Goal: Task Accomplishment & Management: Use online tool/utility

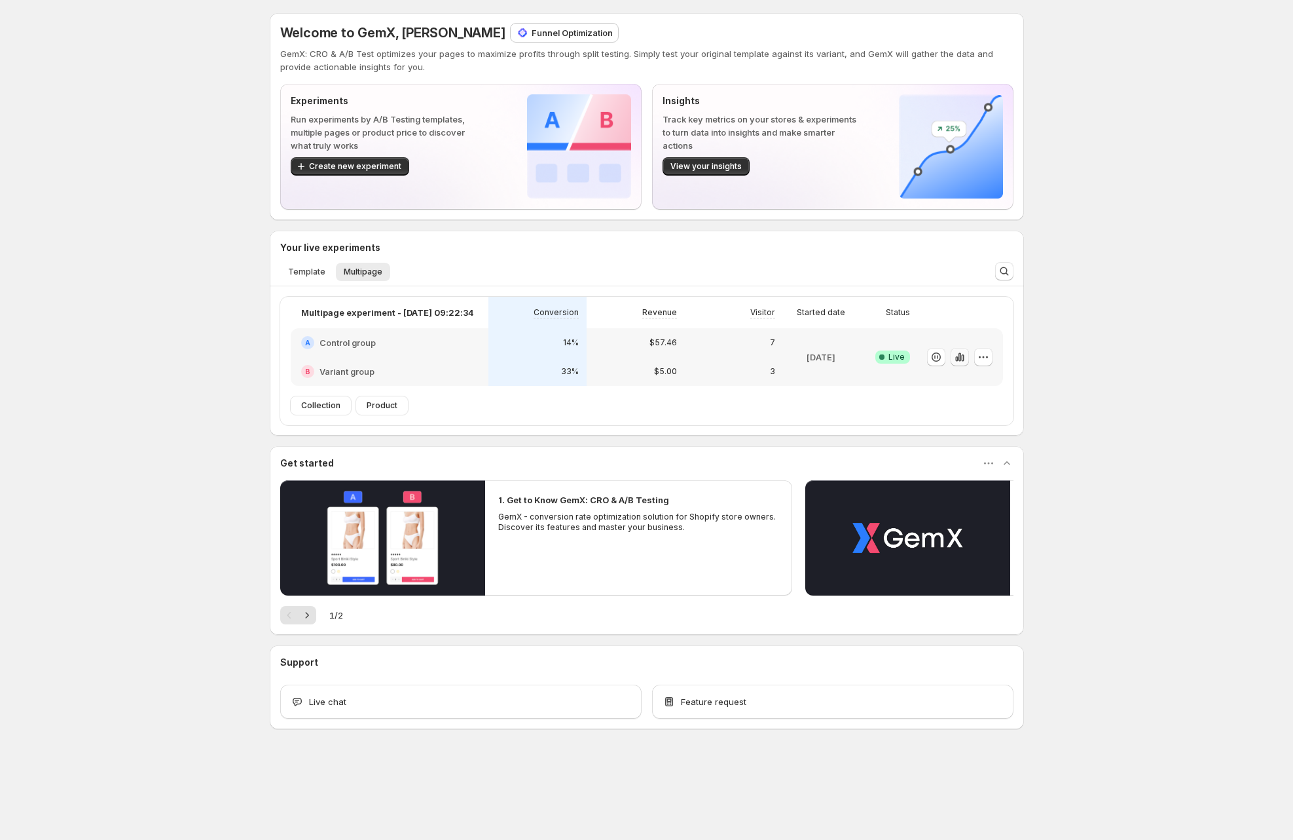
click at [963, 356] on icon "button" at bounding box center [962, 357] width 3 height 7
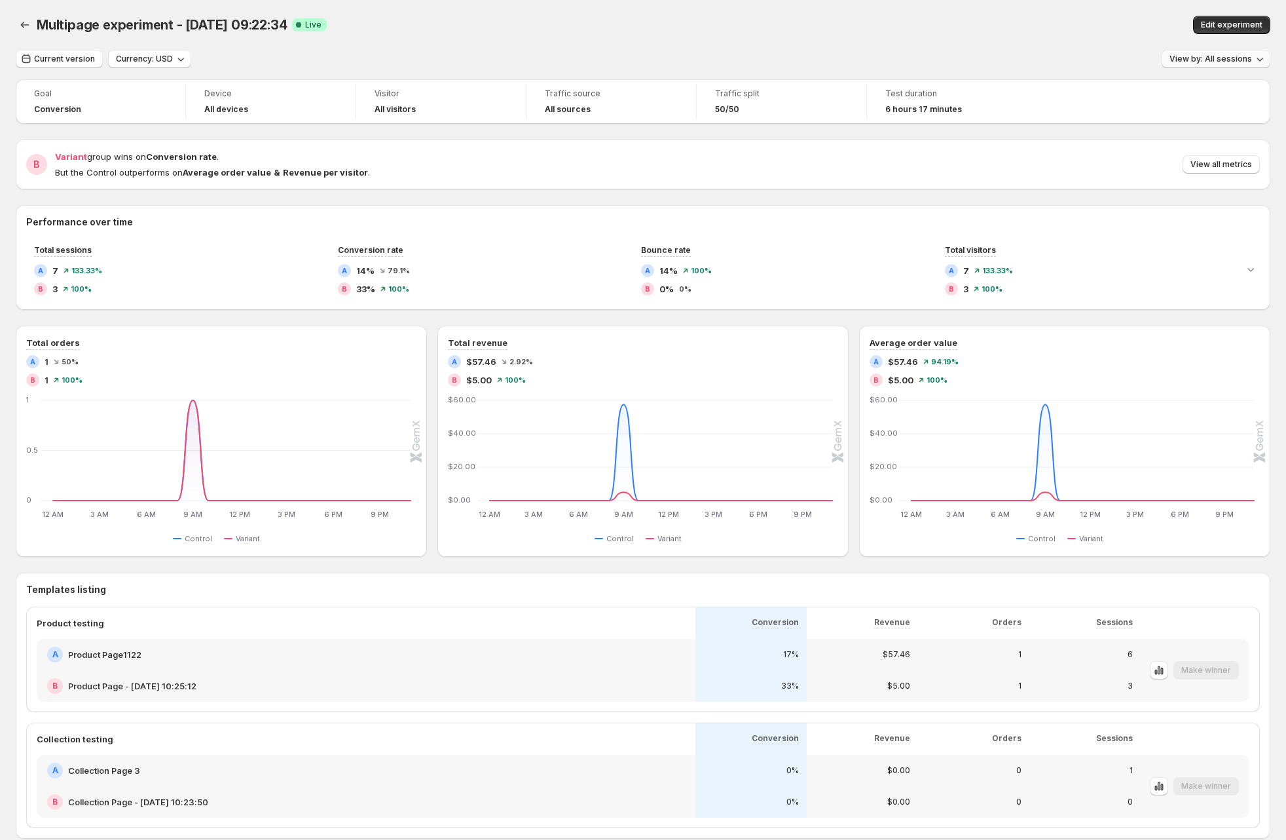
click at [1206, 58] on span "View by: All sessions" at bounding box center [1211, 59] width 83 height 10
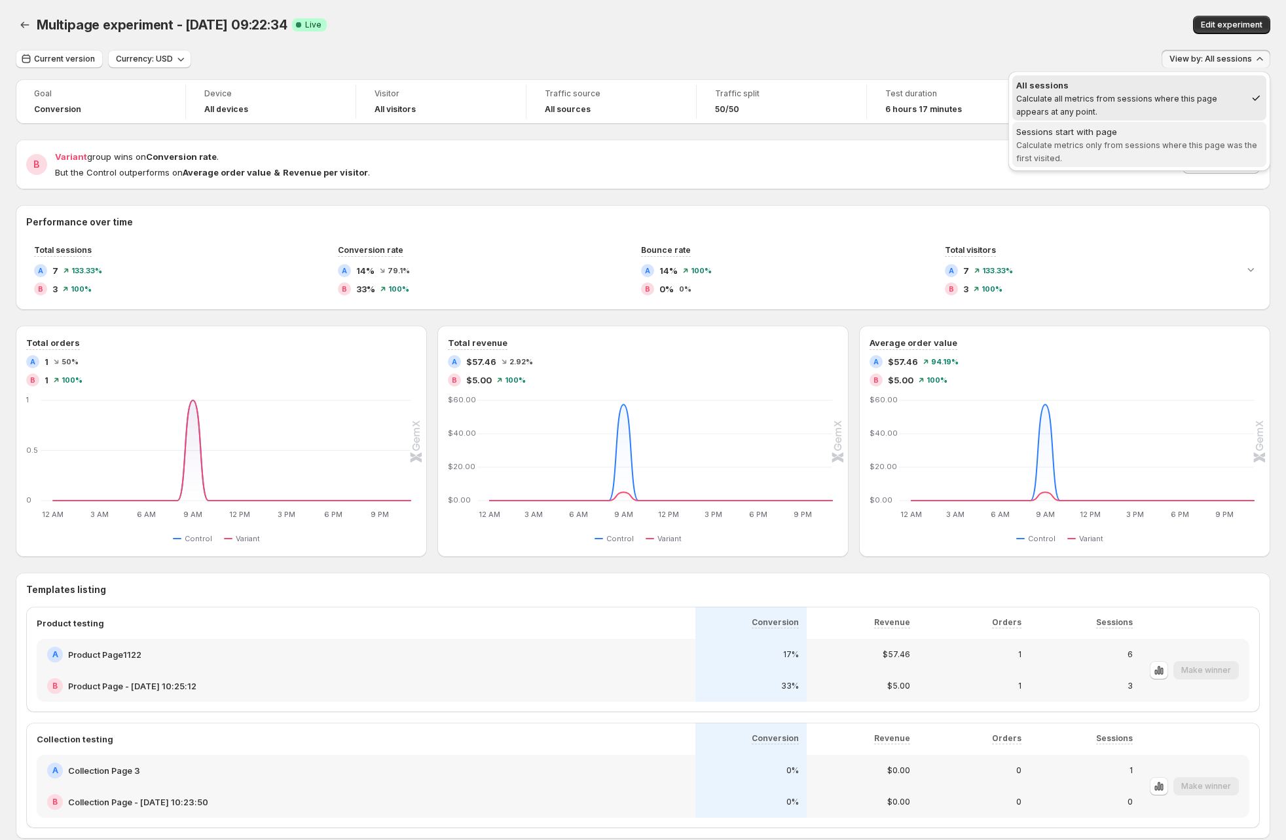
click at [1159, 132] on div "Sessions start with page" at bounding box center [1139, 131] width 246 height 13
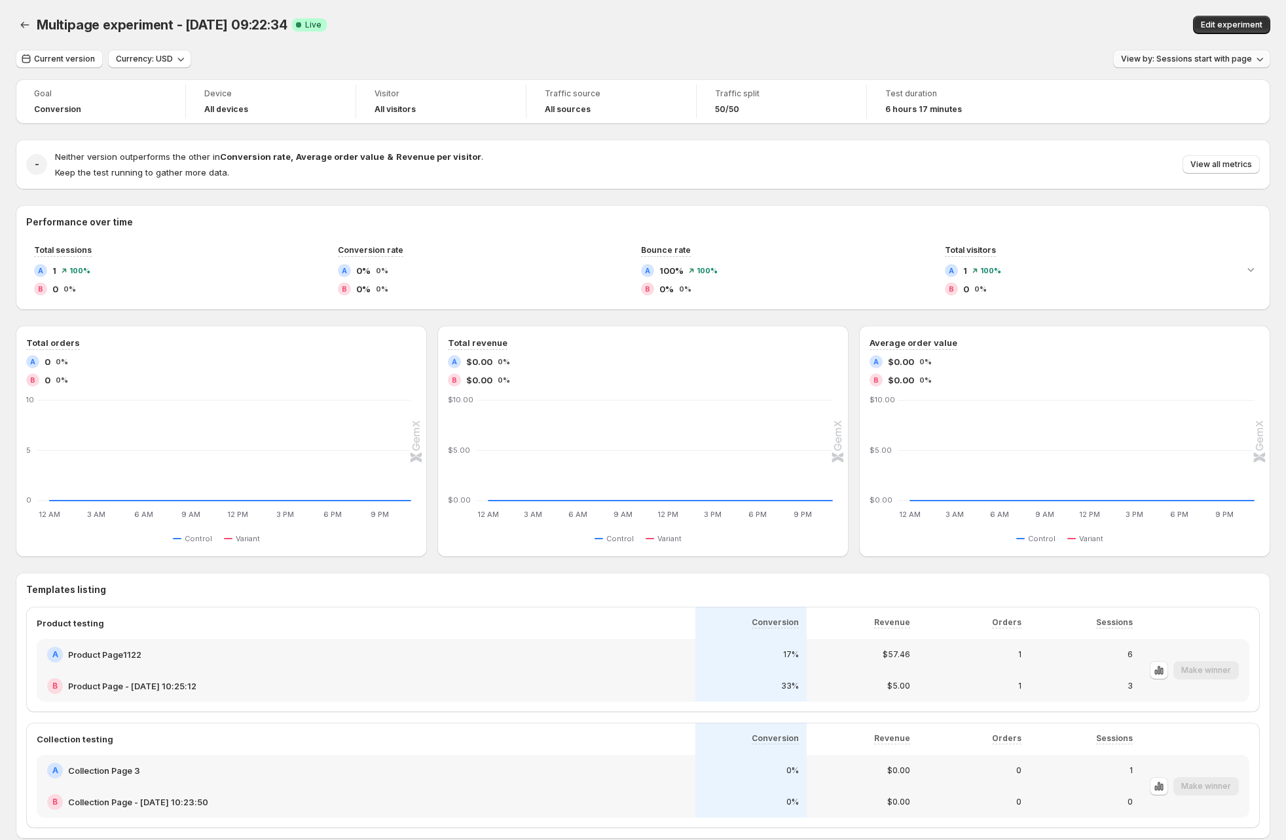
click at [1204, 64] on span "View by: Sessions start with page" at bounding box center [1186, 59] width 131 height 10
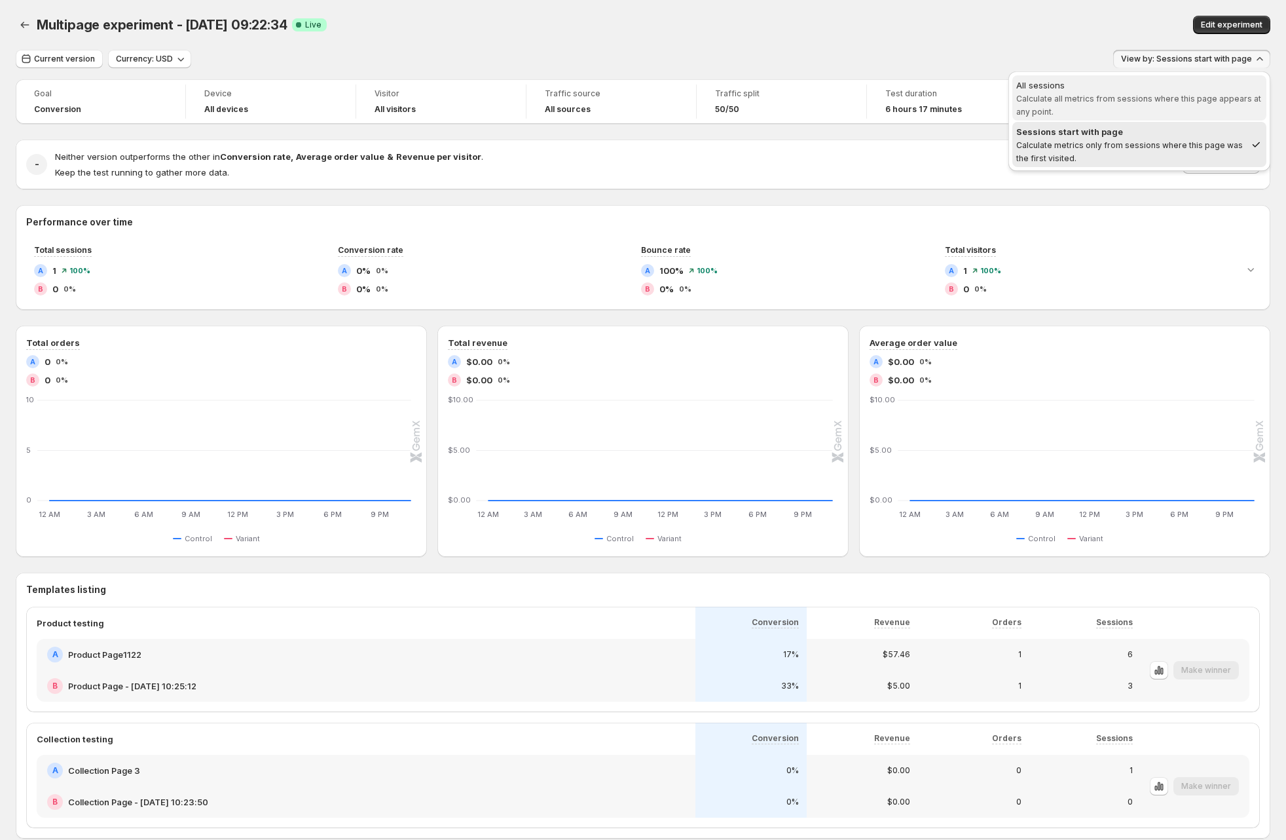
click at [1144, 100] on span "Calculate all metrics from sessions where this page appears at any point." at bounding box center [1138, 105] width 245 height 23
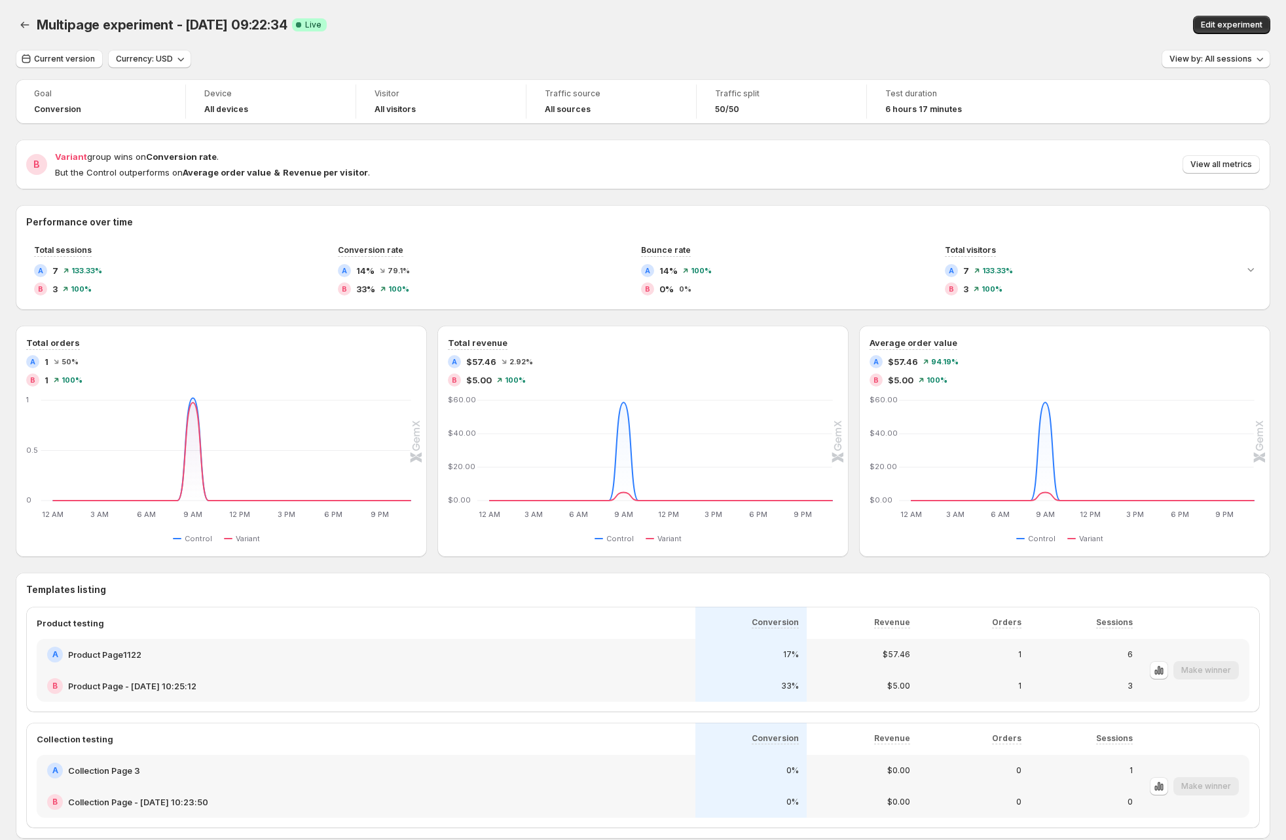
click at [1208, 46] on div "Multipage experiment - [DATE] 09:22:34. This page is ready Multipage experiment…" at bounding box center [643, 25] width 1255 height 50
click at [1204, 58] on span "View by: All sessions" at bounding box center [1211, 59] width 83 height 10
drag, startPoint x: 1158, startPoint y: 128, endPoint x: 1159, endPoint y: 120, distance: 8.6
click at [1158, 128] on div "Sessions start with page" at bounding box center [1139, 131] width 246 height 13
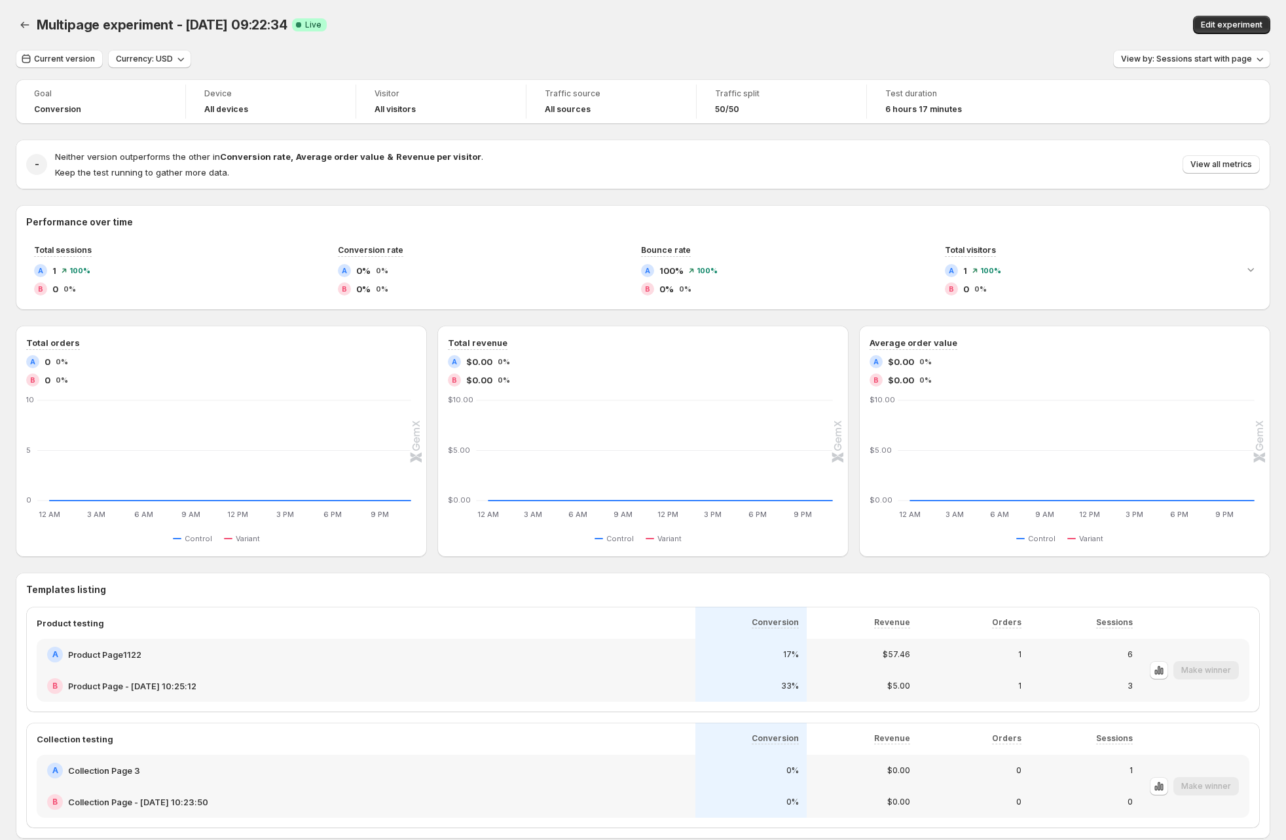
click at [1005, 22] on div "Edit experiment" at bounding box center [1017, 25] width 508 height 18
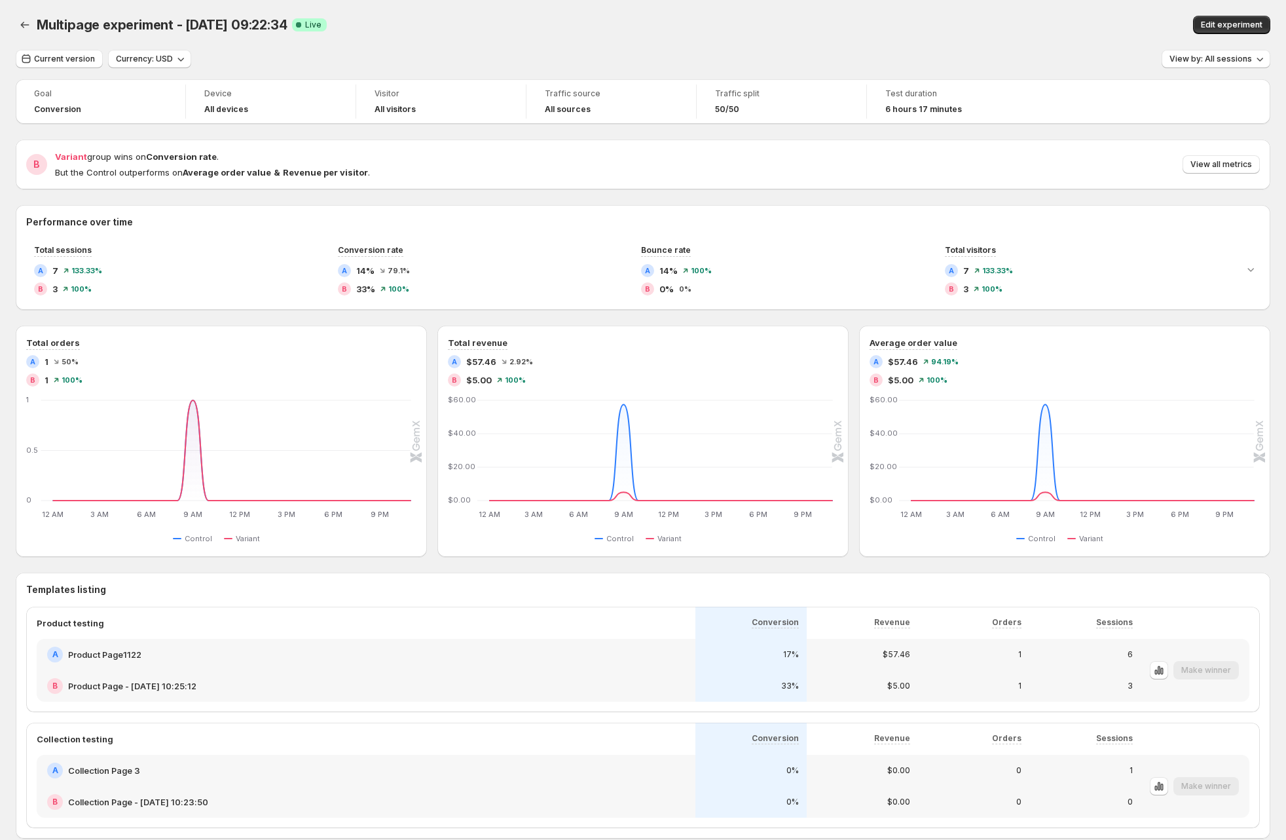
click at [1072, 65] on div "Current version Currency: USD View by: All sessions" at bounding box center [643, 59] width 1255 height 19
click at [1214, 60] on span "View by: All sessions" at bounding box center [1211, 59] width 83 height 10
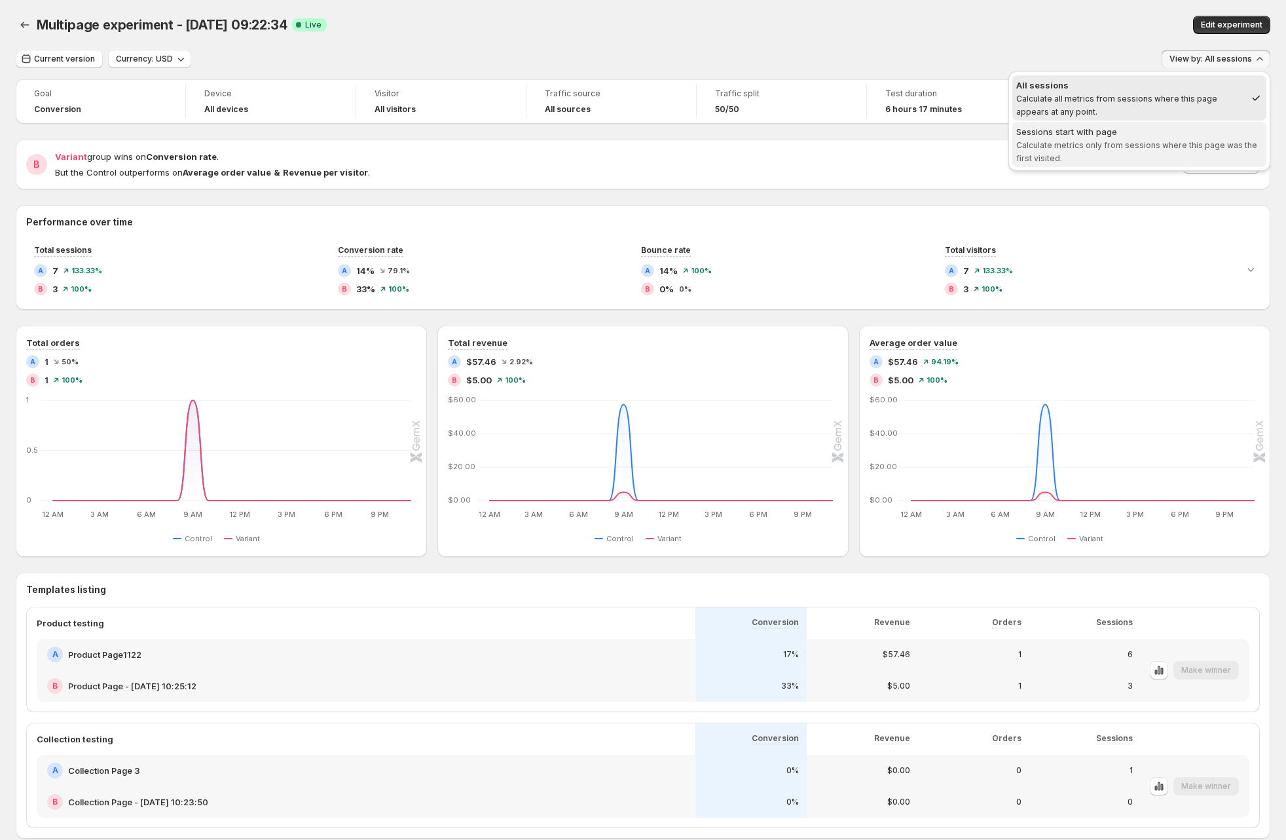
click at [1174, 137] on div "Sessions start with page" at bounding box center [1139, 131] width 246 height 13
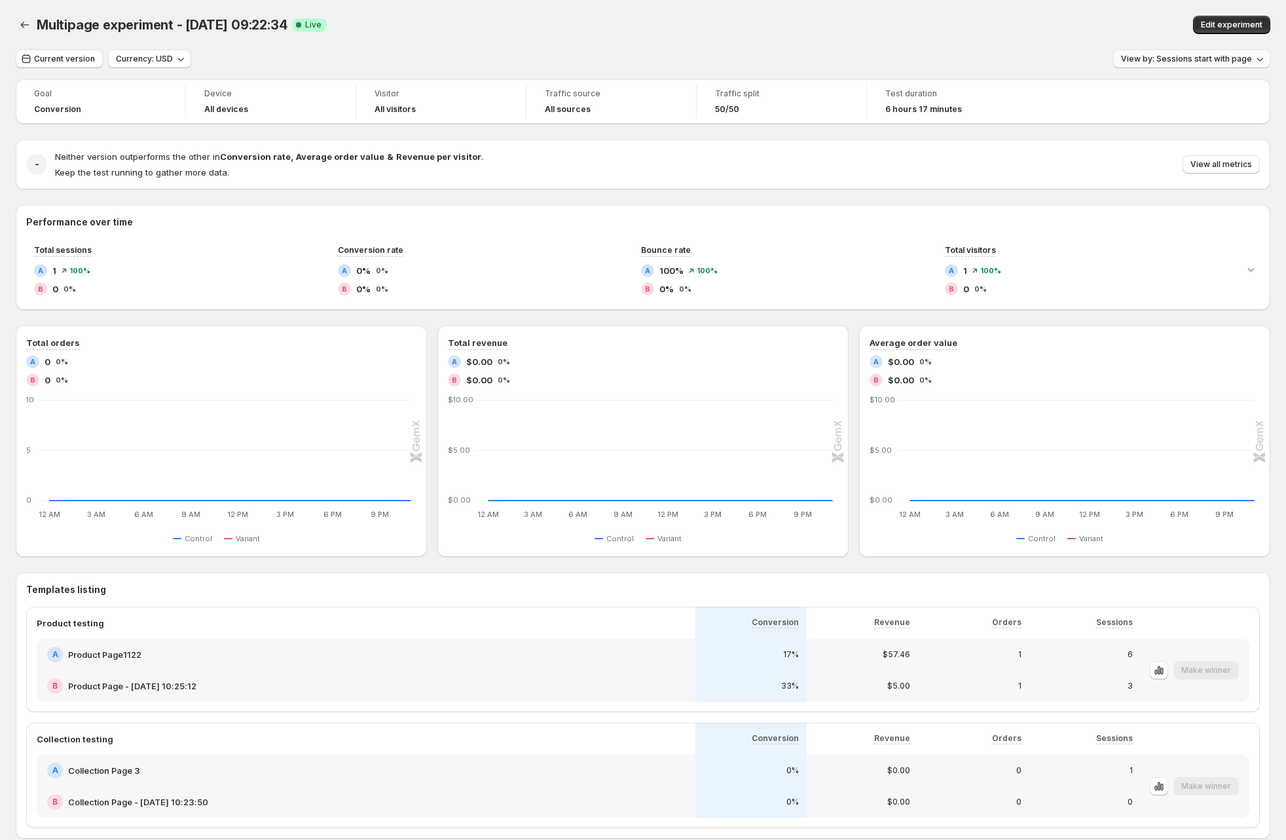
click at [1210, 60] on span "View by: Sessions start with page" at bounding box center [1186, 59] width 131 height 10
click at [1157, 88] on div "All sessions" at bounding box center [1139, 85] width 246 height 13
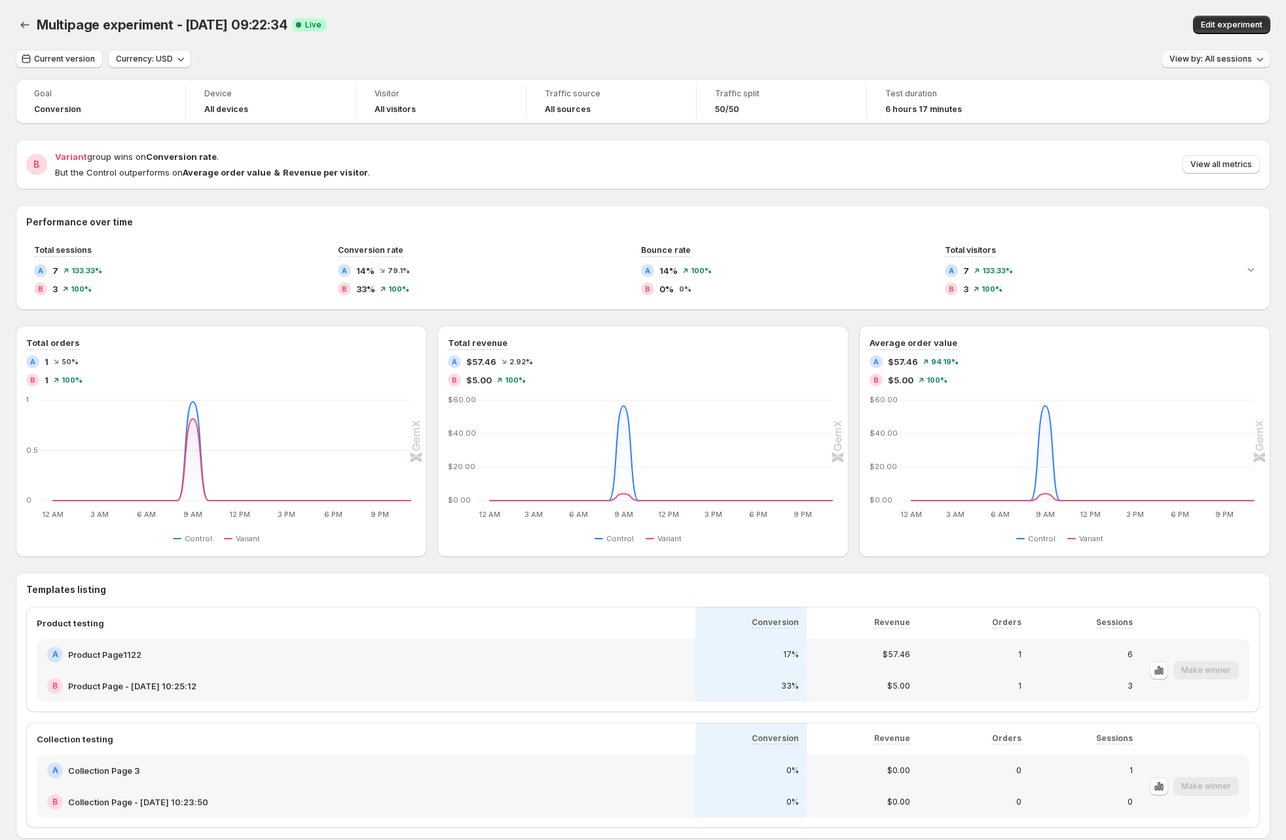
click at [1204, 50] on button "View by: All sessions" at bounding box center [1216, 59] width 109 height 18
click at [1181, 121] on ul "All sessions Calculate all metrics from sessions where this page appears at any…" at bounding box center [1139, 121] width 254 height 92
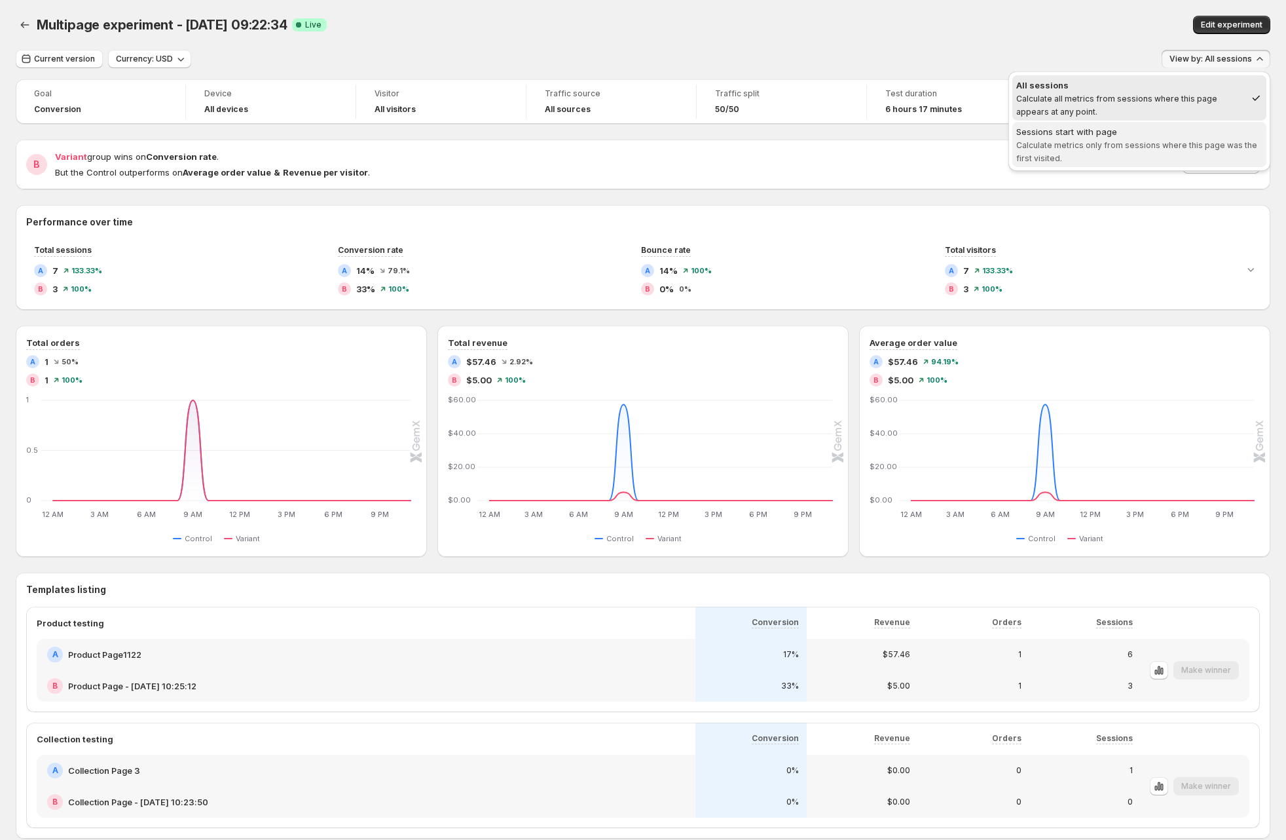
click at [1180, 135] on div "Sessions start with page" at bounding box center [1139, 131] width 246 height 13
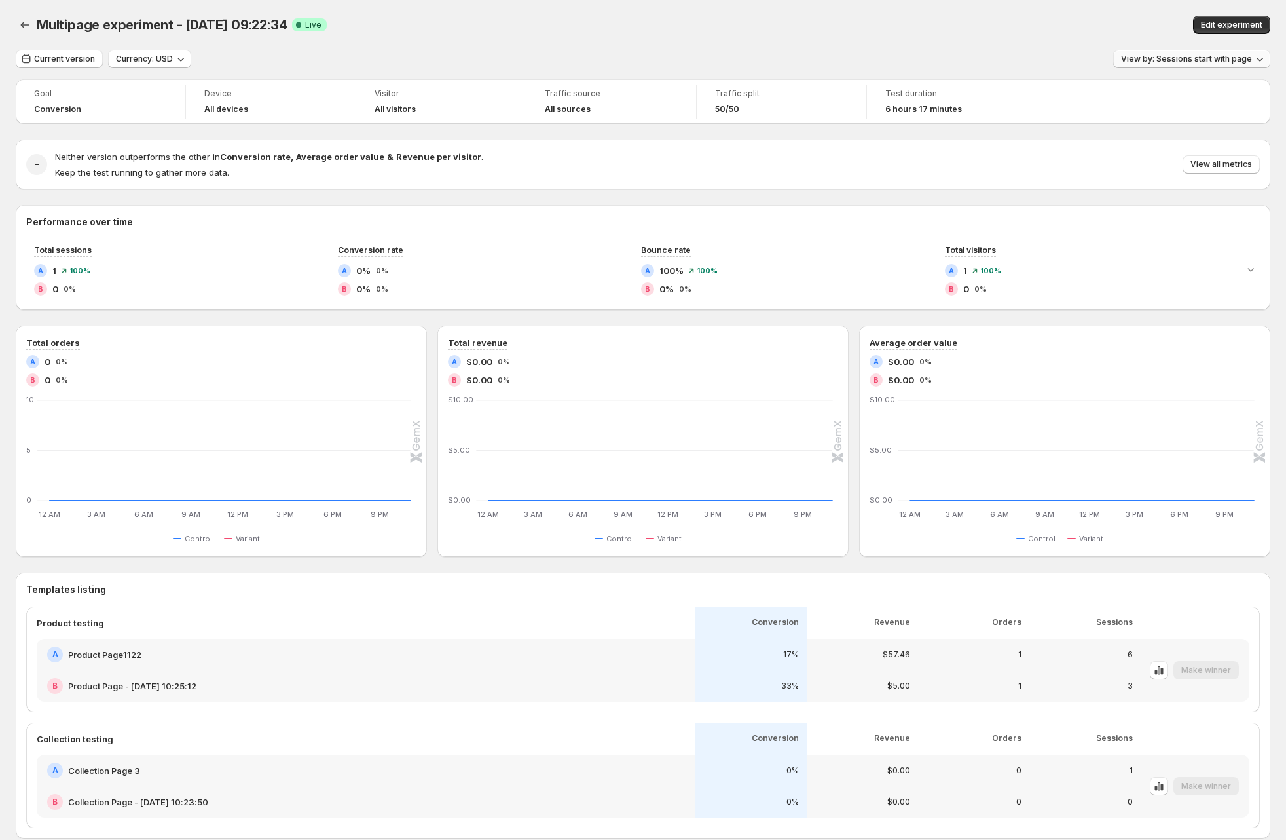
click at [1223, 54] on span "View by: Sessions start with page" at bounding box center [1186, 59] width 131 height 10
click at [1155, 94] on span "Calculate all metrics from sessions where this page appears at any point." at bounding box center [1138, 105] width 245 height 23
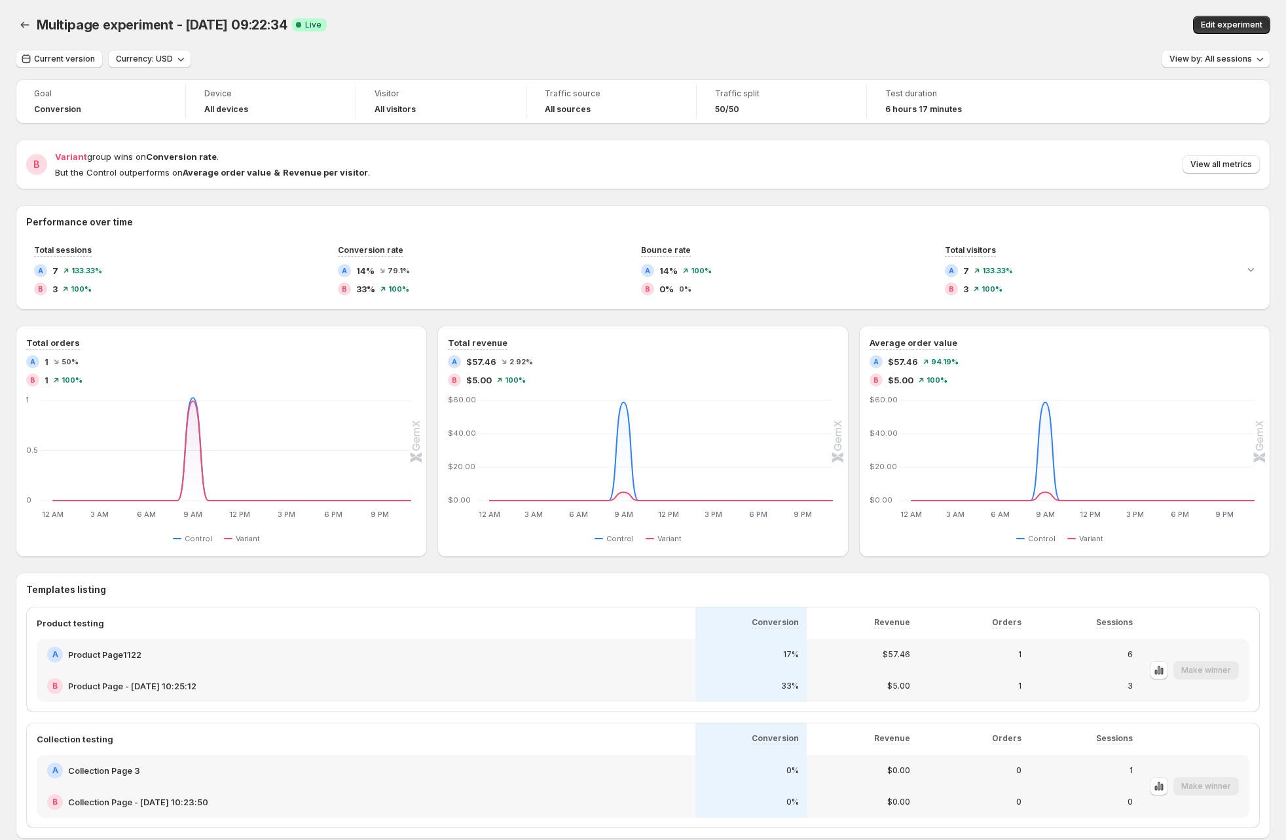
click at [1219, 48] on div "Multipage experiment - [DATE] 09:22:34. This page is ready Multipage experiment…" at bounding box center [643, 25] width 1255 height 50
click at [1215, 60] on span "View by: All sessions" at bounding box center [1211, 59] width 83 height 10
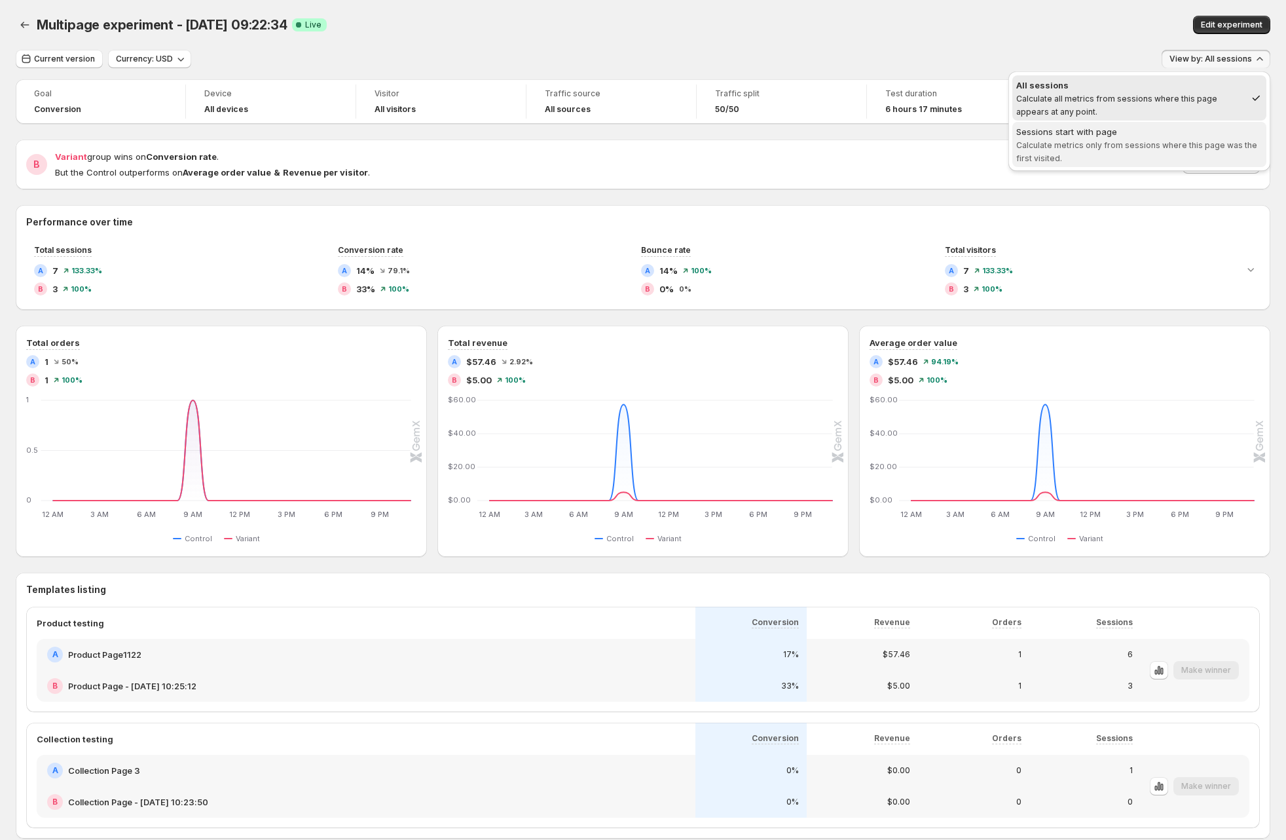
click at [1183, 143] on span "Calculate metrics only from sessions where this page was the first visited." at bounding box center [1136, 151] width 241 height 23
